Goal: Task Accomplishment & Management: Use online tool/utility

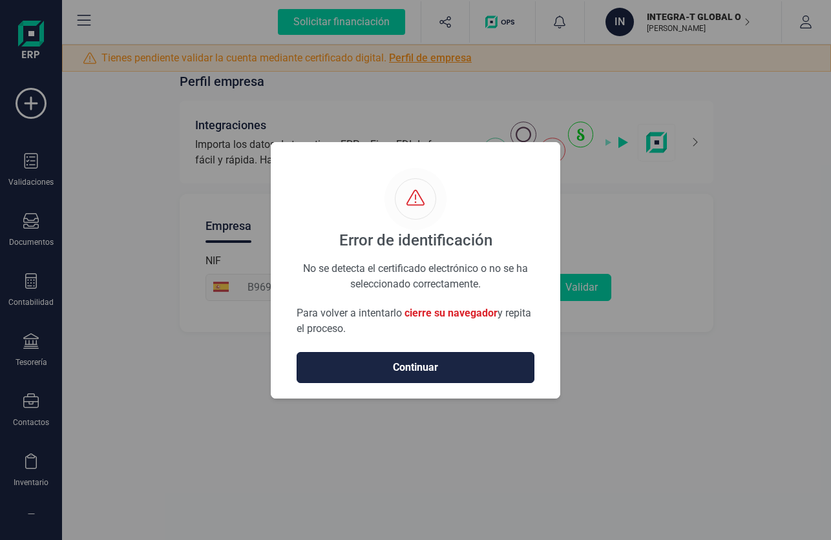
click at [480, 361] on span "Continuar" at bounding box center [415, 368] width 211 height 16
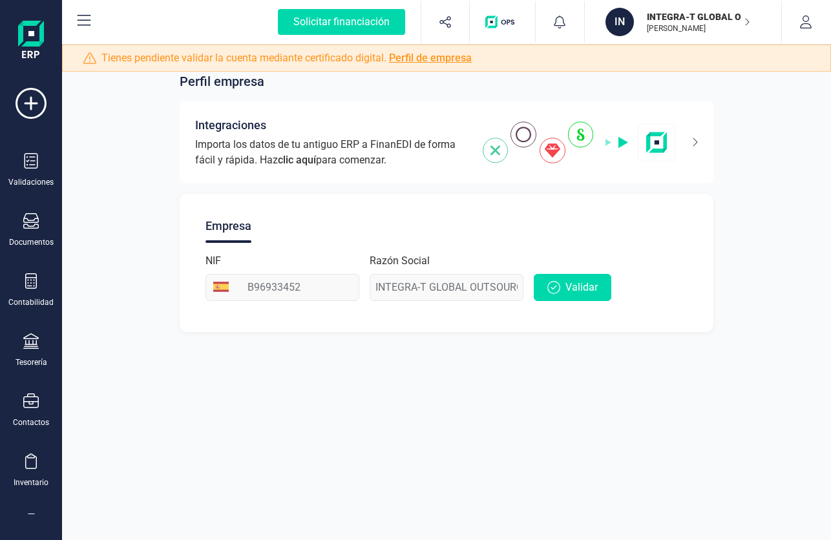
click at [433, 61] on link "Perfil de empresa" at bounding box center [430, 58] width 83 height 12
click at [442, 57] on link "Perfil de empresa" at bounding box center [430, 58] width 83 height 12
click at [576, 287] on span "Validar" at bounding box center [581, 288] width 32 height 16
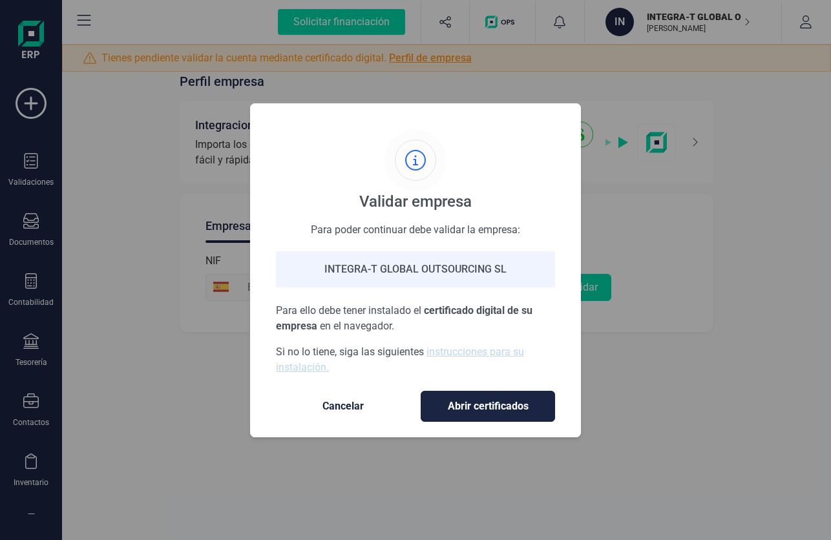
click at [462, 265] on div "INTEGRA-T GLOBAL OUTSOURCING SL" at bounding box center [415, 269] width 279 height 36
click at [449, 408] on span "Abrir certificados" at bounding box center [487, 407] width 107 height 16
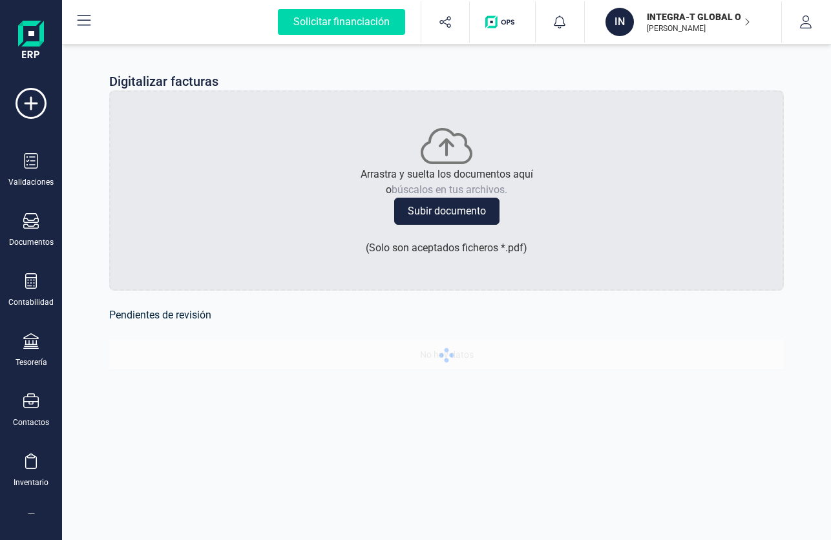
scroll to position [104, 0]
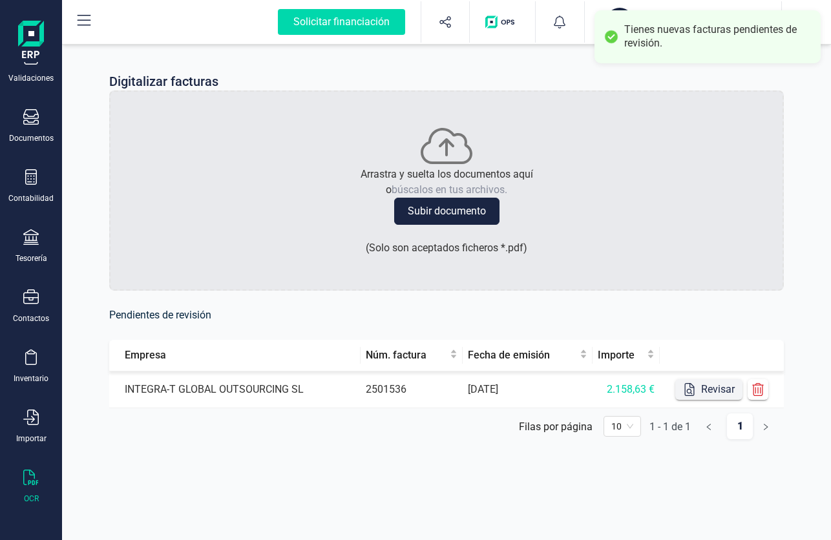
click at [709, 388] on button "Revisar" at bounding box center [708, 389] width 67 height 21
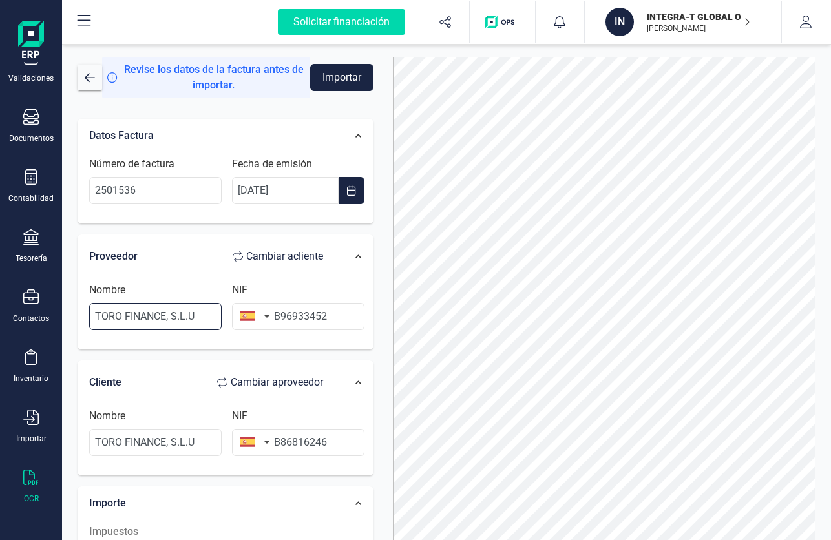
click at [180, 318] on input "TORO FINANCE, S.L.U" at bounding box center [155, 316] width 132 height 27
drag, startPoint x: 203, startPoint y: 311, endPoint x: 30, endPoint y: 284, distance: 176.0
click at [30, 284] on div "Solicitar financiación Validaciones Documentos Documentos Presupuestos Pedidos …" at bounding box center [415, 270] width 831 height 540
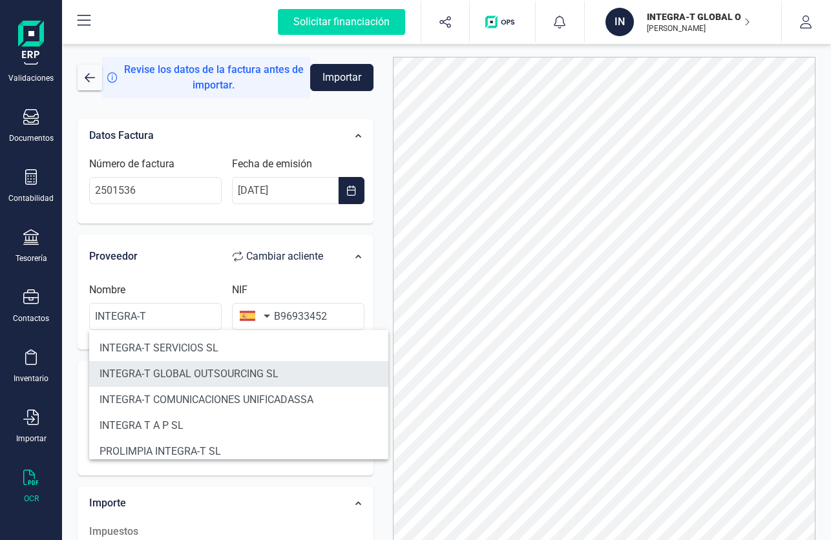
click at [163, 368] on li "INTEGRA-T GLOBAL OUTSOURCING SL" at bounding box center [238, 374] width 299 height 26
type input "INTEGRA-T GLOBAL OUTSOURCING SL"
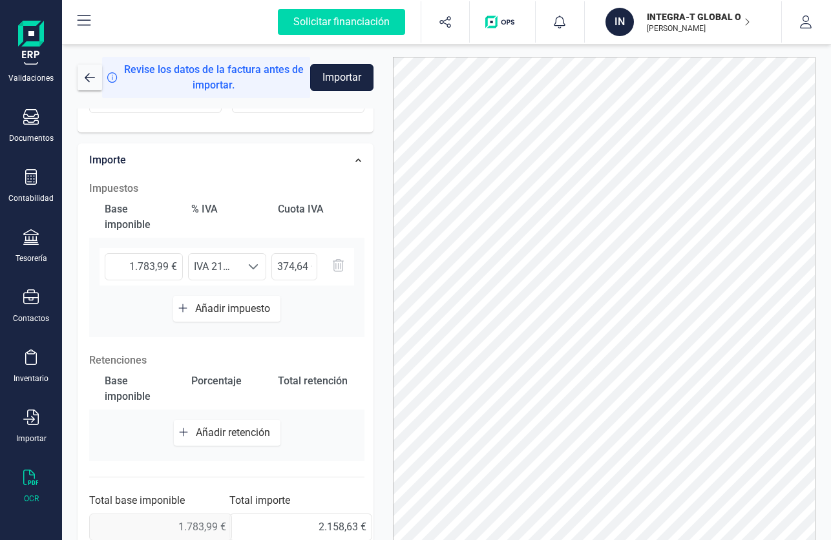
click at [349, 78] on button "Importar" at bounding box center [341, 77] width 63 height 27
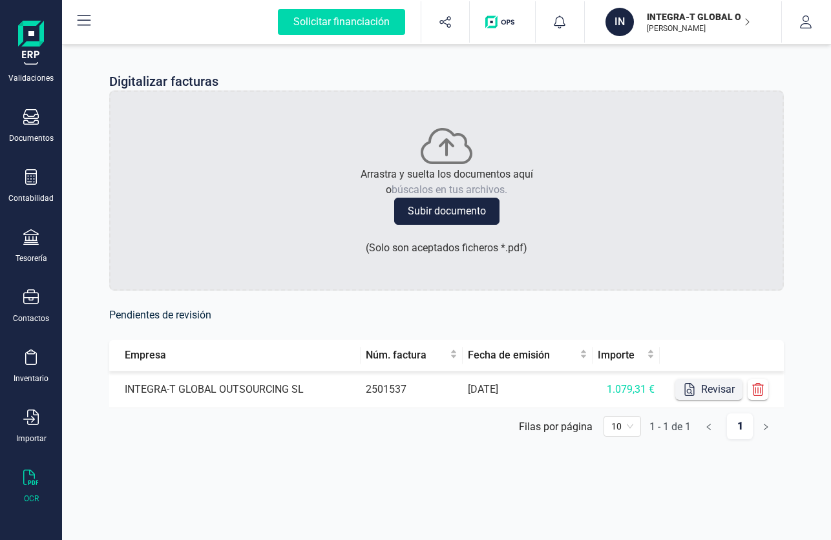
click at [721, 395] on button "Revisar" at bounding box center [708, 389] width 67 height 21
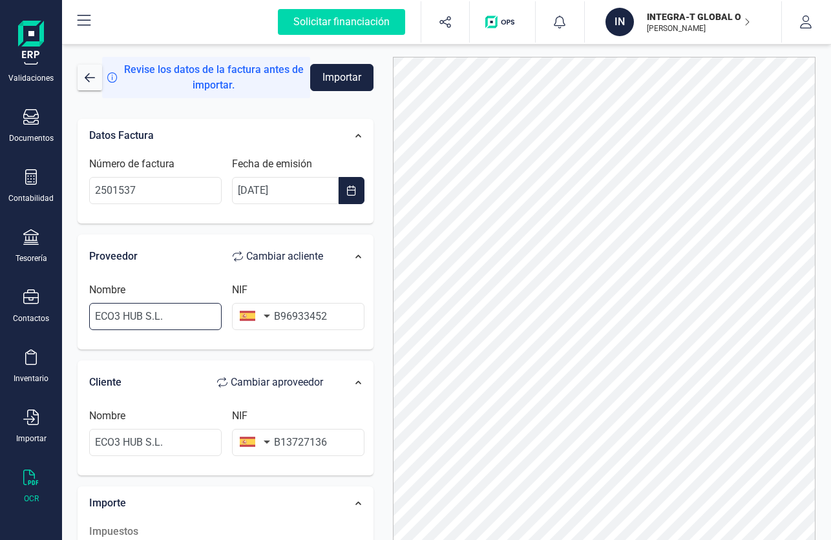
click at [172, 320] on input "ECO3 HUB S.L." at bounding box center [155, 316] width 132 height 27
drag, startPoint x: 172, startPoint y: 320, endPoint x: -32, endPoint y: 313, distance: 204.3
click at [0, 313] on html "Solicitar financiación Validaciones Documentos Documentos Presupuestos Pedidos …" at bounding box center [415, 270] width 831 height 540
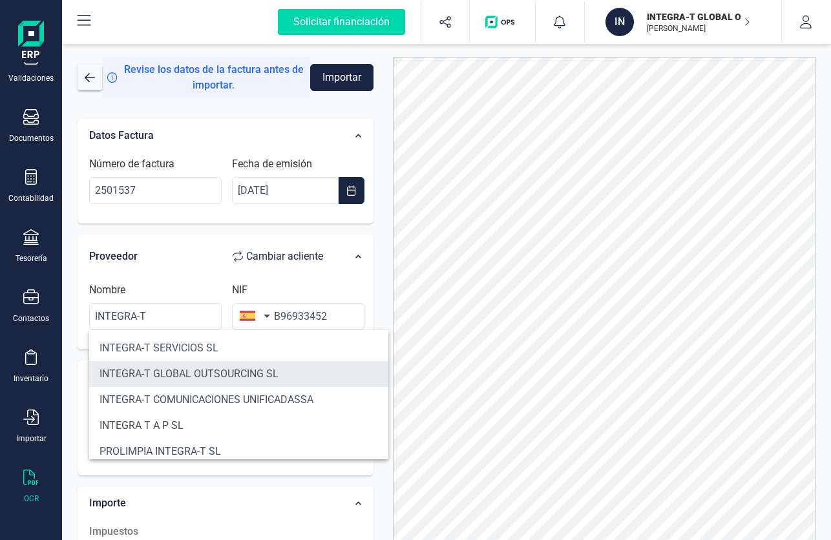
click at [152, 366] on li "INTEGRA-T GLOBAL OUTSOURCING SL" at bounding box center [238, 374] width 299 height 26
type input "INTEGRA-T GLOBAL OUTSOURCING SL"
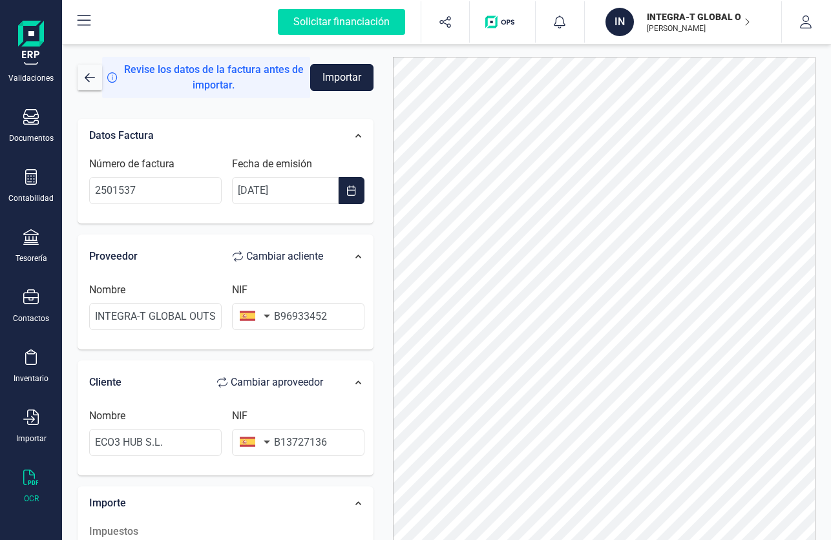
click at [343, 85] on button "Importar" at bounding box center [341, 77] width 63 height 27
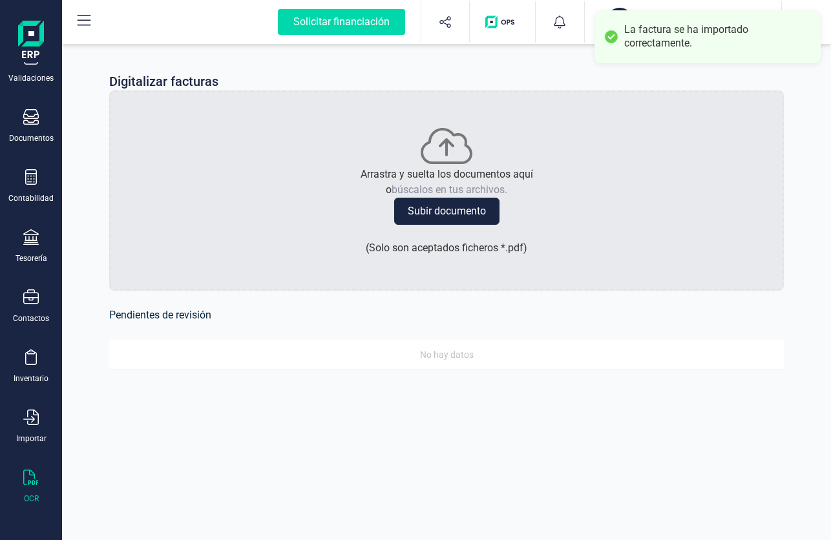
click at [27, 33] on img at bounding box center [31, 41] width 26 height 41
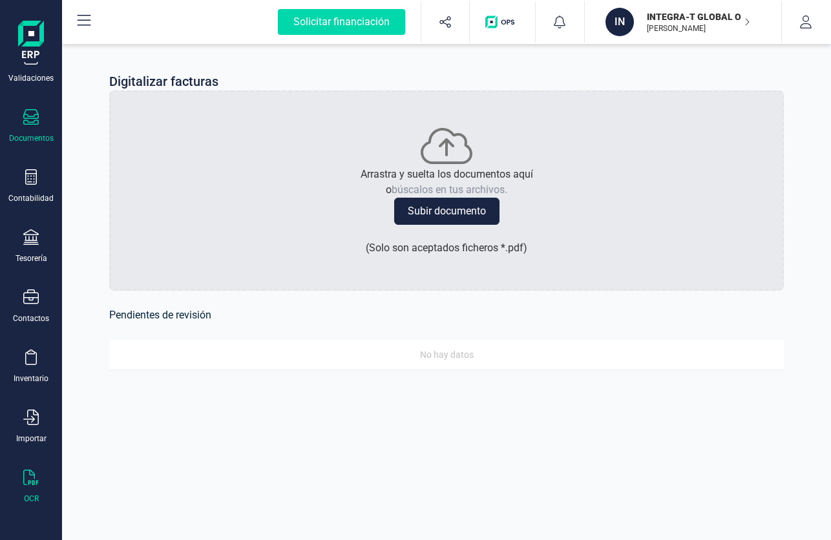
click at [43, 134] on div "Documentos" at bounding box center [31, 138] width 45 height 10
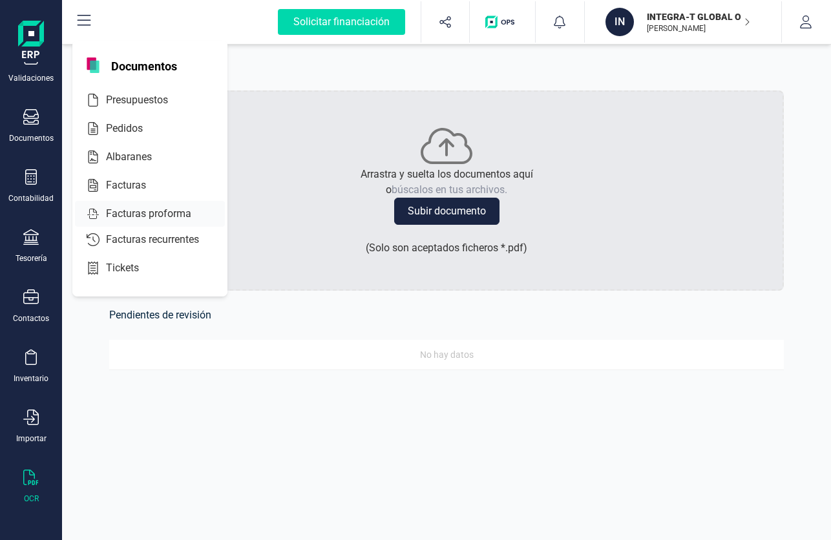
click at [134, 177] on div "Facturas" at bounding box center [150, 185] width 150 height 26
